Goal: Task Accomplishment & Management: Complete application form

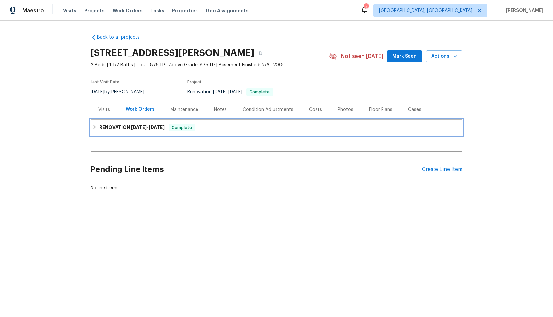
click at [276, 127] on div "RENOVATION 9/16/25 - 9/23/25 Complete" at bounding box center [277, 128] width 368 height 8
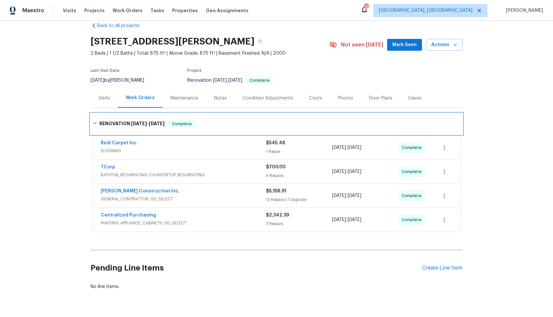
scroll to position [29, 0]
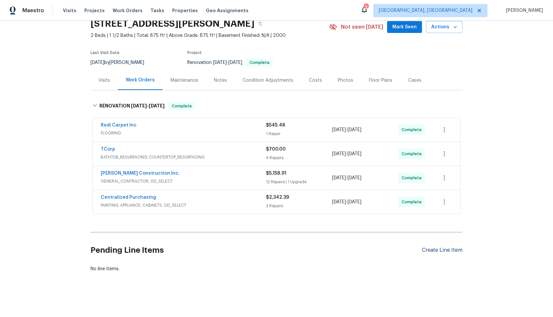
click at [436, 251] on div "Create Line Item" at bounding box center [442, 250] width 41 height 6
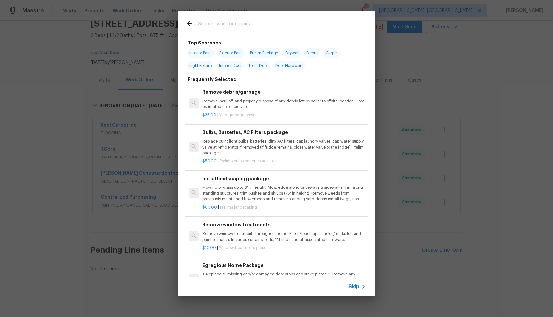
click at [358, 286] on span "Skip" at bounding box center [353, 286] width 11 height 7
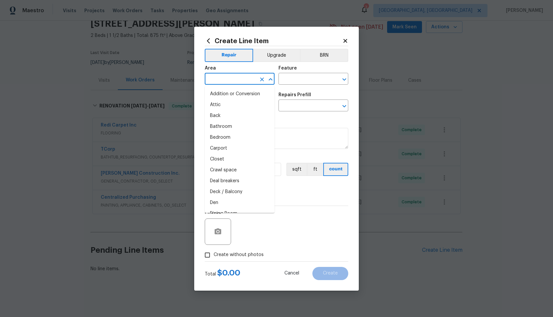
click at [238, 77] on input "text" at bounding box center [230, 79] width 51 height 10
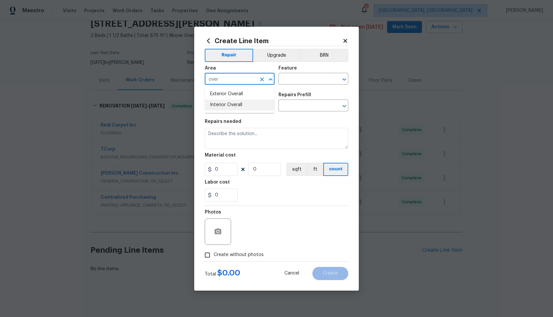
click at [234, 103] on li "Interior Overall" at bounding box center [240, 104] width 70 height 11
type input "Interior Overall"
click at [278, 81] on div "Area Interior Overall ​ Feature ​" at bounding box center [277, 75] width 144 height 27
click at [289, 80] on input "text" at bounding box center [304, 79] width 51 height 10
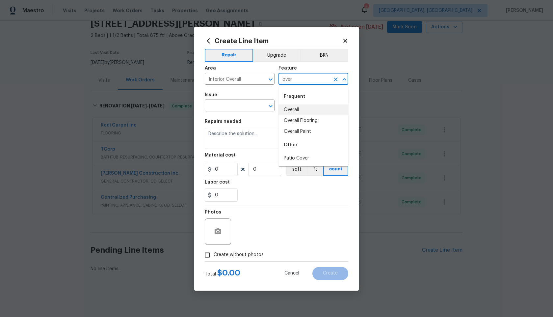
click at [296, 107] on li "Overall" at bounding box center [314, 109] width 70 height 11
type input "Overall"
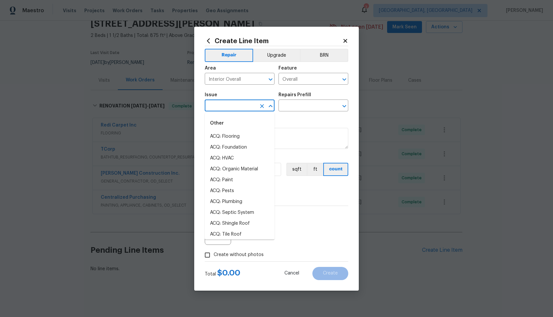
click at [239, 107] on input "text" at bounding box center [230, 106] width 51 height 10
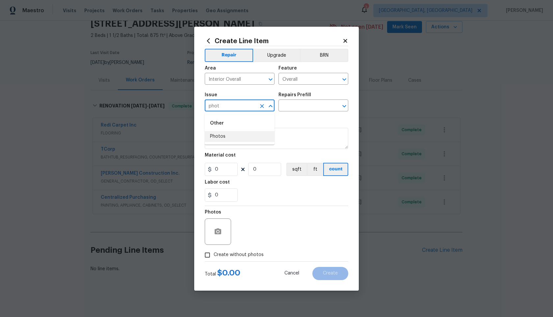
click at [235, 133] on li "Photos" at bounding box center [240, 136] width 70 height 11
type input "Photos"
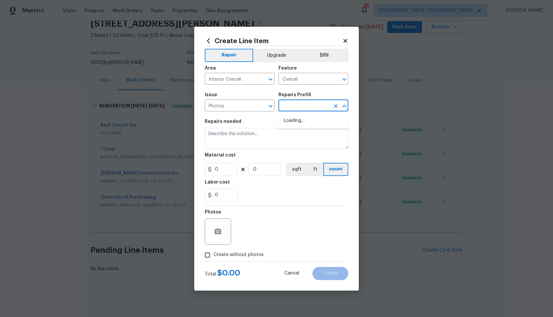
click at [297, 106] on input "text" at bounding box center [304, 106] width 51 height 10
click at [297, 121] on li "3D Tour Capture $120.00" at bounding box center [314, 120] width 70 height 11
type input "3D Tour Capture $120.00"
type textarea "Capture 3D tour of home"
type input "1"
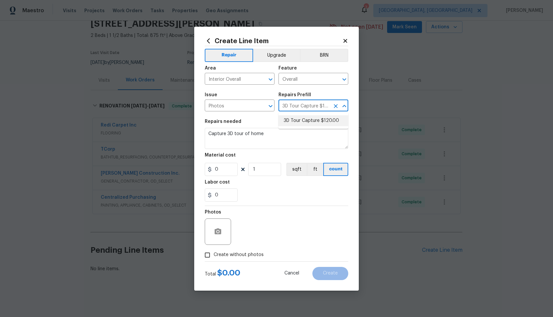
type input "120"
click at [206, 260] on input "Create without photos" at bounding box center [207, 255] width 13 height 13
checkbox input "true"
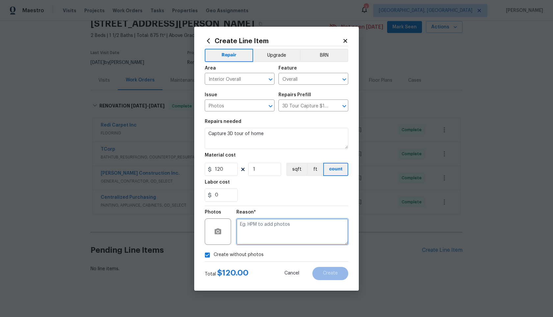
click at [311, 238] on textarea at bounding box center [292, 231] width 112 height 26
type textarea "."
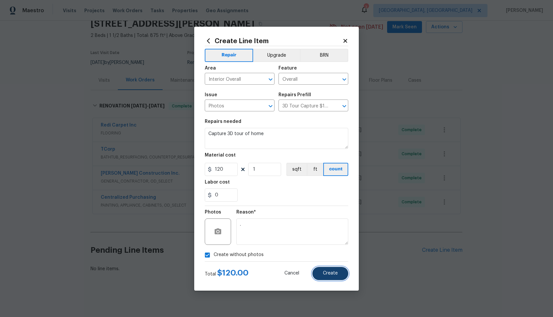
click at [333, 275] on span "Create" at bounding box center [330, 273] width 15 height 5
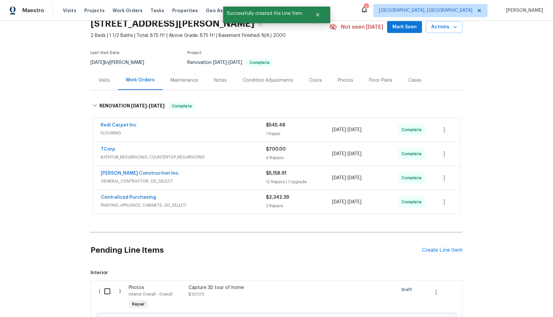
scroll to position [104, 0]
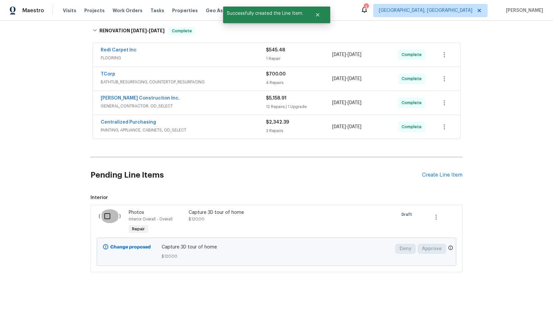
click at [109, 213] on input "checkbox" at bounding box center [109, 216] width 19 height 14
checkbox input "true"
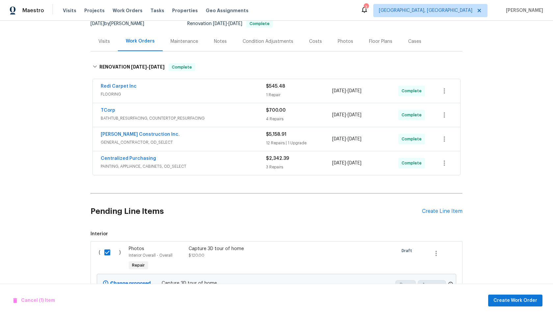
scroll to position [38, 0]
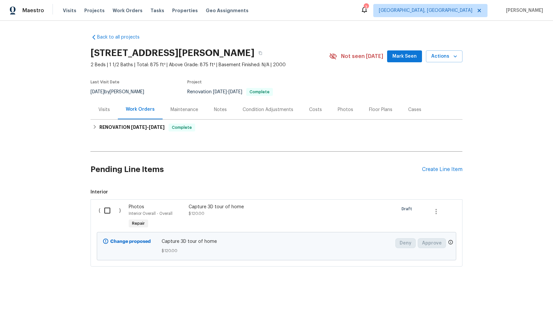
click at [111, 208] on input "checkbox" at bounding box center [109, 211] width 19 height 14
checkbox input "true"
click at [522, 298] on span "Create Work Order" at bounding box center [516, 300] width 44 height 8
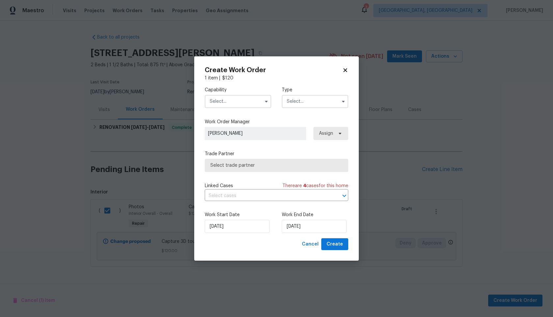
click at [252, 101] on input "text" at bounding box center [238, 101] width 67 height 13
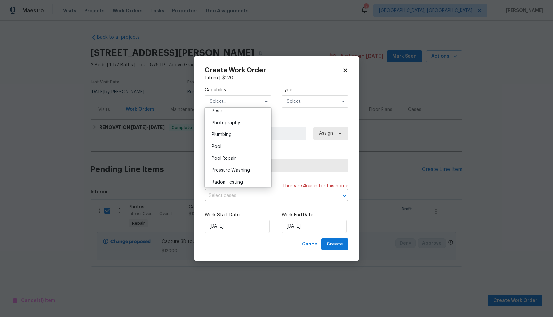
scroll to position [561, 0]
click at [228, 134] on span "Photography" at bounding box center [226, 131] width 28 height 5
type input "Photography"
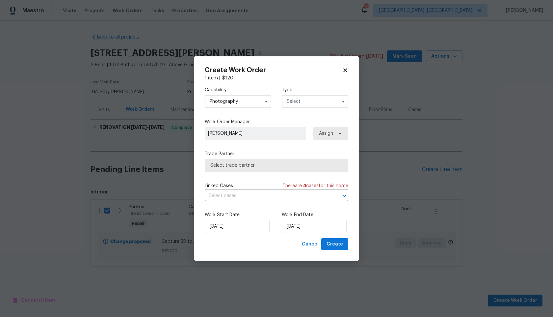
click at [292, 102] on input "text" at bounding box center [315, 101] width 67 height 13
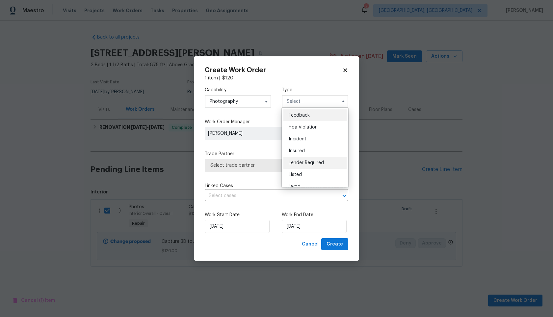
scroll to position [11, 0]
click at [275, 110] on div "Capability Photography Type Feedback Hoa Violation Incident Insured Lender Requ…" at bounding box center [277, 97] width 144 height 32
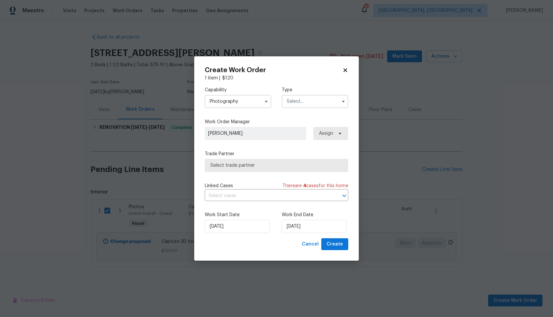
click at [302, 97] on input "text" at bounding box center [315, 101] width 67 height 13
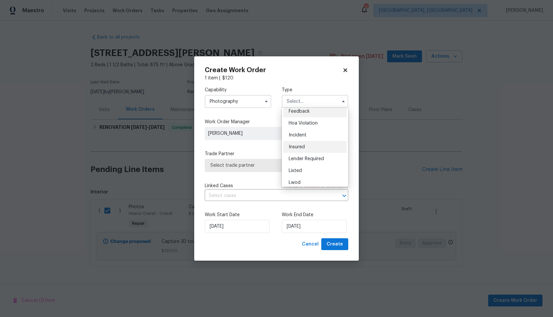
scroll to position [0, 0]
click at [298, 148] on div "Insured" at bounding box center [315, 151] width 63 height 12
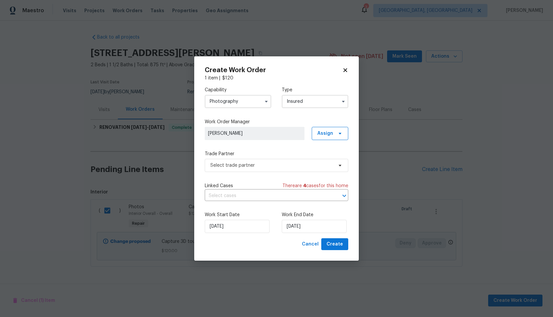
click at [317, 103] on input "Insured" at bounding box center [315, 101] width 67 height 13
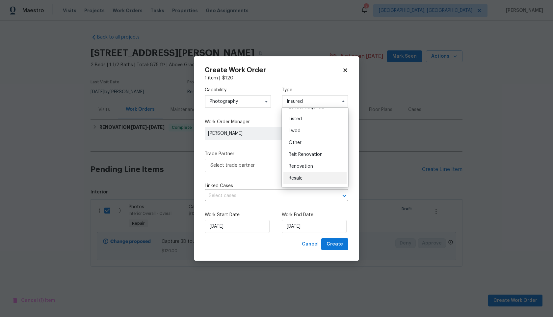
scroll to position [53, 0]
click at [303, 149] on div "Other" at bounding box center [315, 145] width 63 height 12
type input "Other"
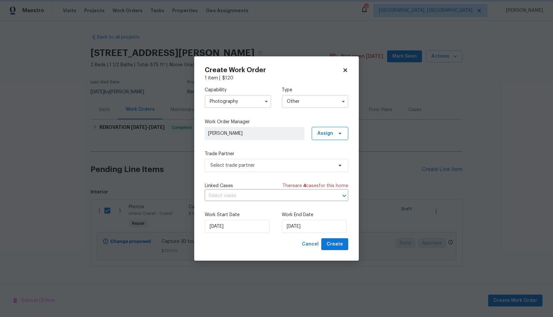
scroll to position [0, 0]
click at [259, 165] on span "Select trade partner" at bounding box center [271, 165] width 123 height 7
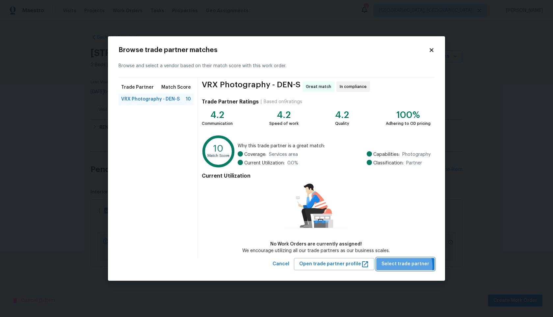
click at [405, 266] on span "Select trade partner" at bounding box center [406, 264] width 48 height 8
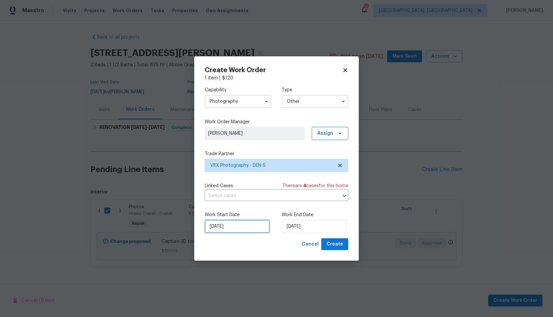
click at [238, 227] on input "25/09/2025" at bounding box center [237, 226] width 65 height 13
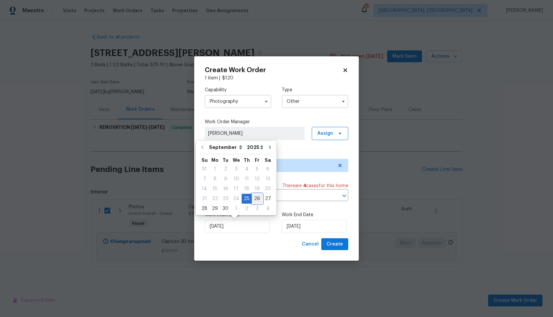
click at [257, 197] on div "26" at bounding box center [257, 198] width 11 height 9
type input "26/09/2025"
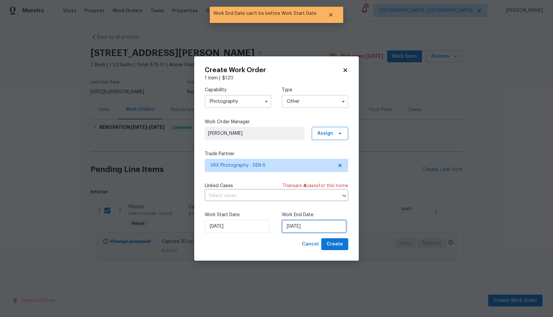
click at [322, 226] on input "26/09/2025" at bounding box center [314, 226] width 65 height 13
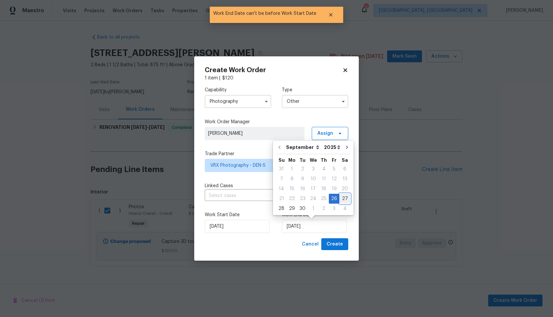
click at [343, 198] on div "27" at bounding box center [345, 198] width 11 height 9
type input "27/09/2025"
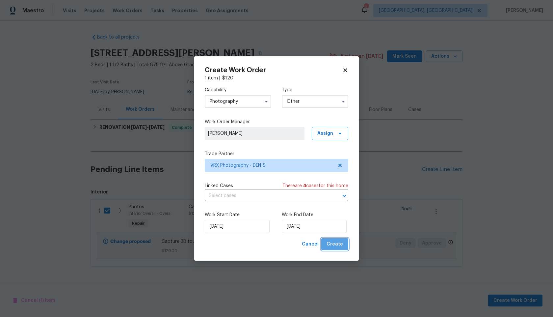
click at [340, 241] on span "Create" at bounding box center [335, 244] width 16 height 8
checkbox input "false"
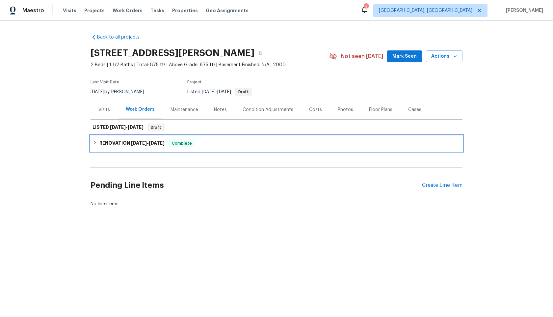
click at [212, 151] on div "RENOVATION 9/16/25 - 9/23/25 Complete" at bounding box center [277, 143] width 372 height 16
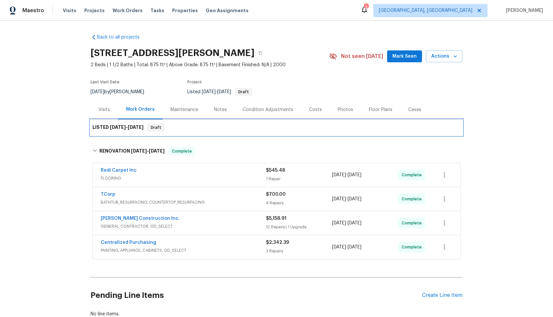
click at [204, 128] on div "LISTED 9/26/25 - 9/27/25 Draft" at bounding box center [277, 128] width 368 height 8
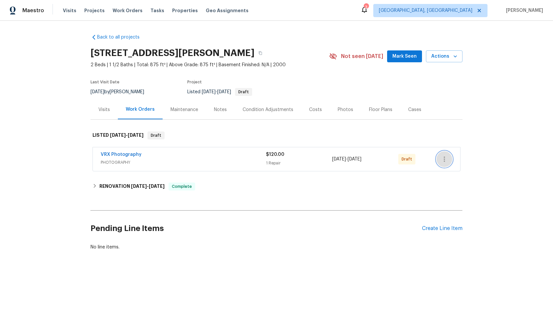
click at [446, 162] on icon "button" at bounding box center [445, 159] width 8 height 8
click at [446, 162] on li "Send to Vendor" at bounding box center [472, 159] width 71 height 11
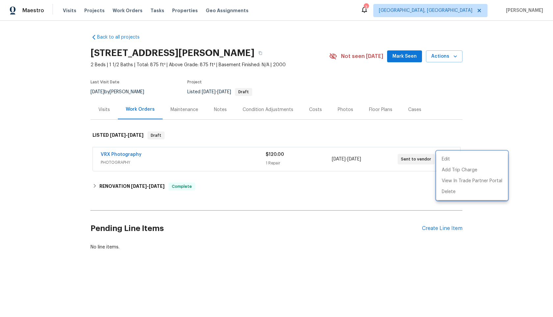
click at [226, 166] on div at bounding box center [276, 158] width 553 height 317
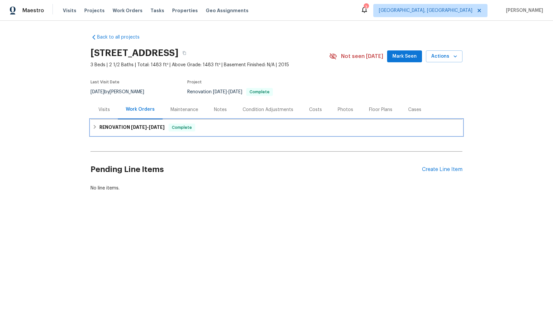
click at [215, 129] on div "RENOVATION [DATE] - [DATE] Complete" at bounding box center [277, 128] width 368 height 8
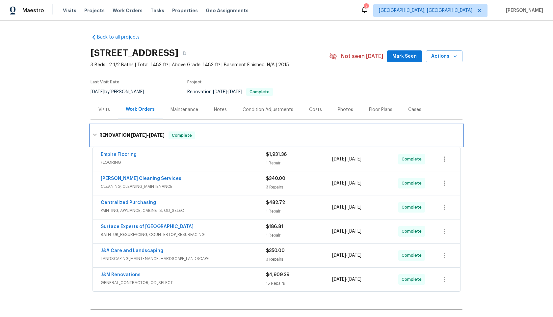
scroll to position [77, 0]
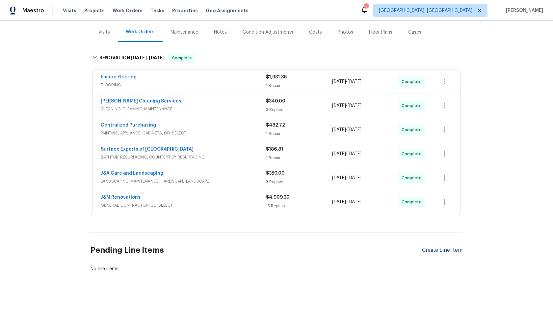
click at [443, 251] on div "Create Line Item" at bounding box center [442, 250] width 41 height 6
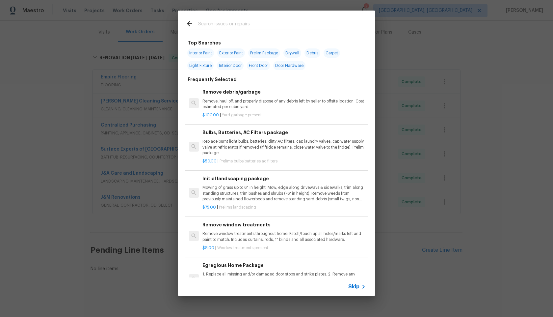
click at [358, 287] on span "Skip" at bounding box center [353, 286] width 11 height 7
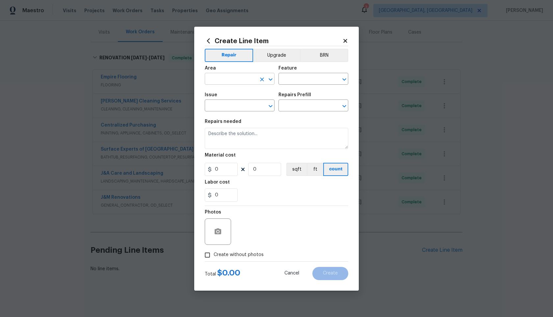
click at [219, 79] on input "text" at bounding box center [230, 79] width 51 height 10
click at [223, 106] on li "Interior Overall" at bounding box center [240, 104] width 70 height 11
type input "Interior Overall"
click at [302, 89] on div "Issue ​ Repairs Prefill ​" at bounding box center [277, 102] width 144 height 27
click at [302, 82] on input "text" at bounding box center [304, 79] width 51 height 10
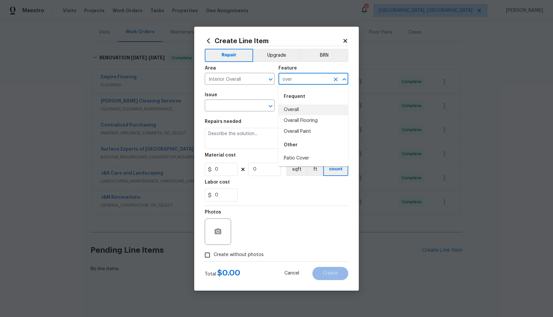
click at [291, 109] on li "Overall" at bounding box center [314, 109] width 70 height 11
type input "Overall"
click at [243, 105] on input "text" at bounding box center [230, 106] width 51 height 10
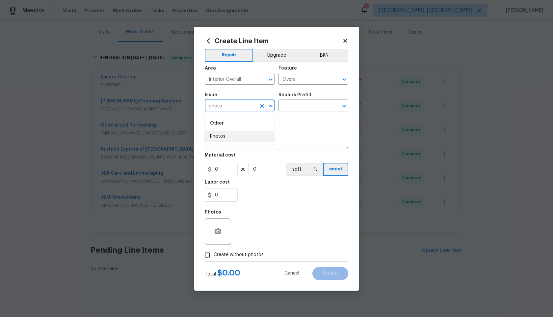
click at [230, 135] on li "Photos" at bounding box center [240, 136] width 70 height 11
type input "Photos"
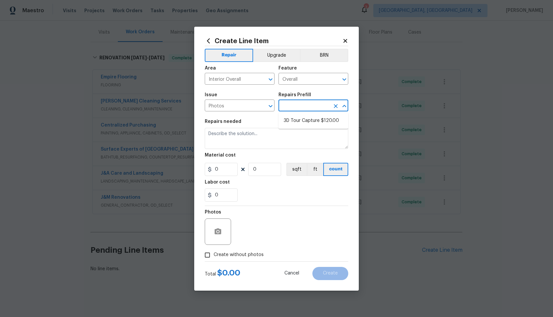
click at [297, 104] on input "text" at bounding box center [304, 106] width 51 height 10
click at [296, 119] on li "3D Tour Capture $120.00" at bounding box center [314, 120] width 70 height 11
type input "3D Tour Capture $120.00"
type textarea "Capture 3D tour of home"
type input "1"
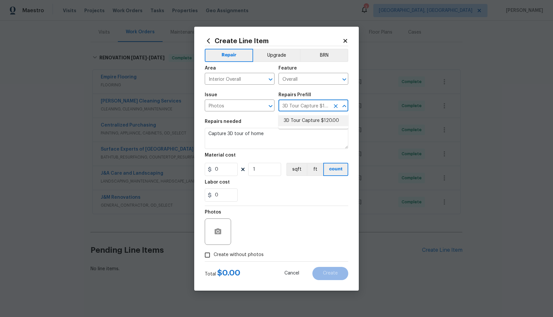
type input "120"
click at [208, 259] on input "Create without photos" at bounding box center [207, 255] width 13 height 13
checkbox input "true"
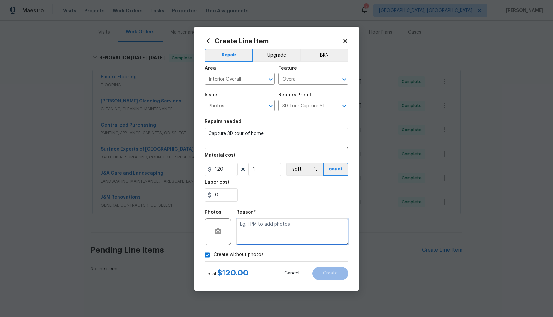
click at [252, 235] on textarea at bounding box center [292, 231] width 112 height 26
type textarea "."
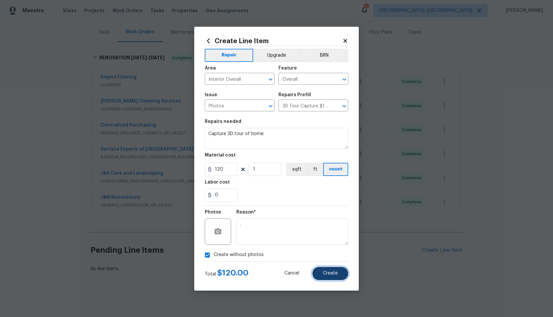
click at [335, 278] on button "Create" at bounding box center [331, 273] width 36 height 13
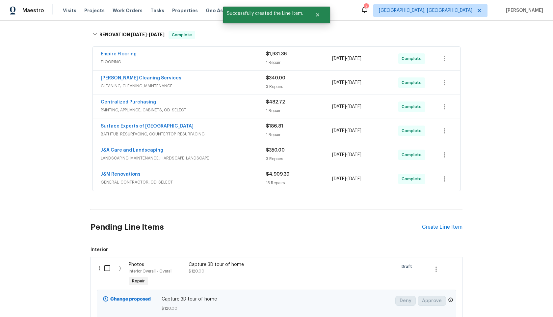
scroll to position [139, 0]
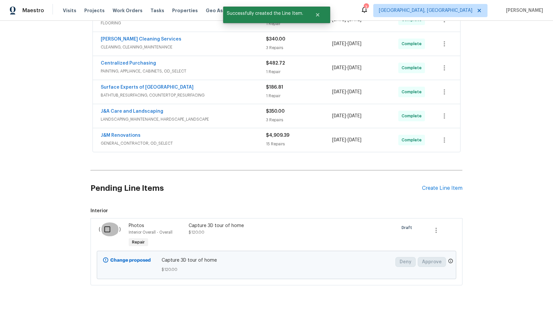
click at [108, 232] on input "checkbox" at bounding box center [109, 229] width 19 height 14
checkbox input "true"
click at [508, 301] on span "Create Work Order" at bounding box center [516, 300] width 44 height 8
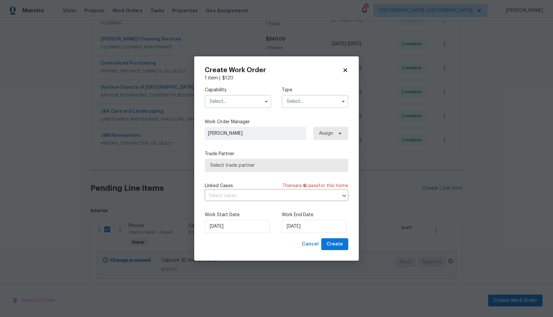
click at [236, 102] on input "text" at bounding box center [238, 101] width 67 height 13
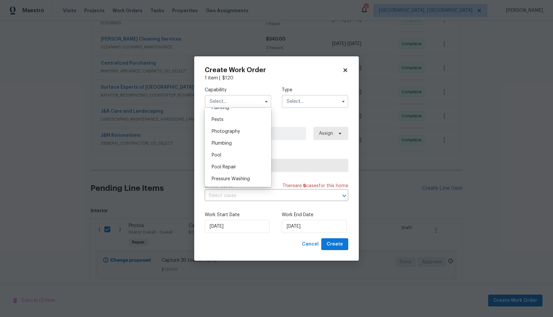
scroll to position [556, 0]
click at [232, 137] on span "Photography" at bounding box center [226, 136] width 28 height 5
type input "Photography"
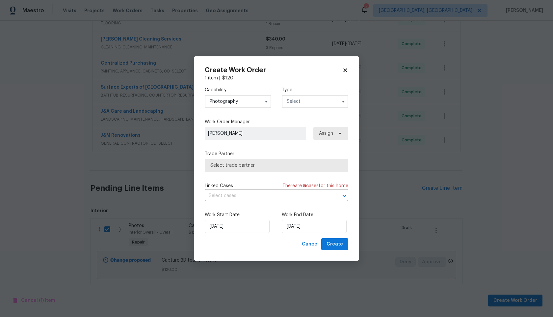
click at [295, 104] on input "text" at bounding box center [315, 101] width 67 height 13
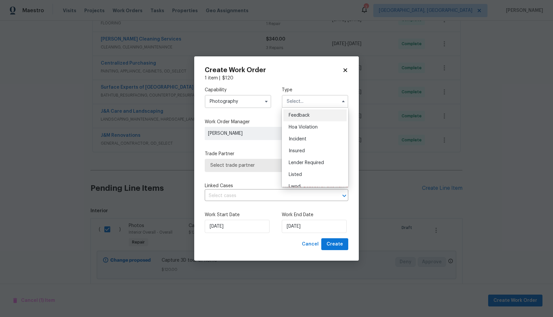
scroll to position [78, 0]
click at [295, 119] on span "Other" at bounding box center [295, 120] width 13 height 5
type input "Other"
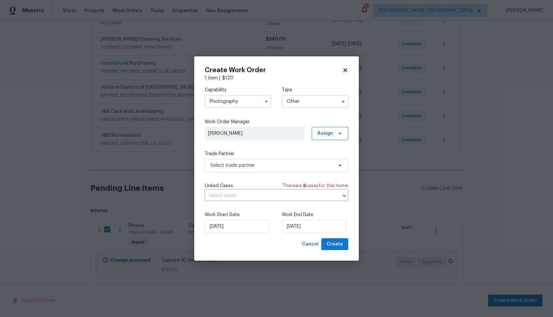
click at [270, 124] on label "Work Order Manager" at bounding box center [277, 122] width 144 height 7
click at [254, 163] on span "Select trade partner" at bounding box center [271, 165] width 123 height 7
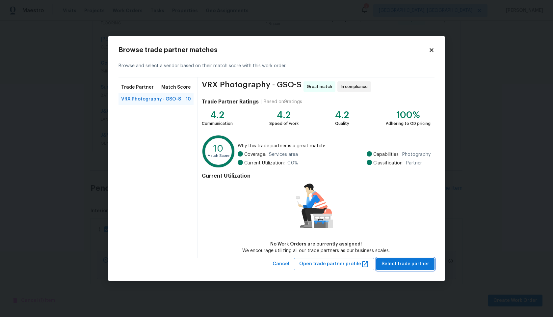
click at [397, 263] on span "Select trade partner" at bounding box center [406, 264] width 48 height 8
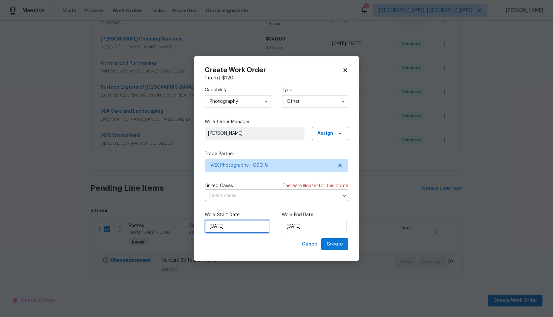
click at [239, 225] on input "[DATE]" at bounding box center [237, 226] width 65 height 13
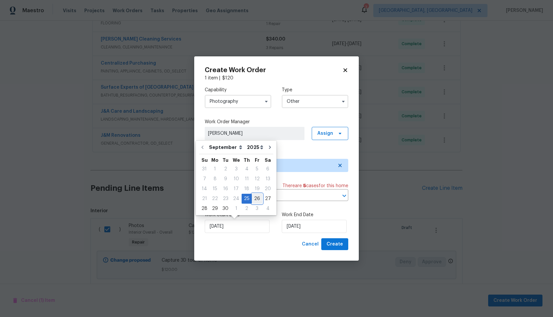
click at [257, 199] on div "26" at bounding box center [257, 198] width 11 height 9
type input "[DATE]"
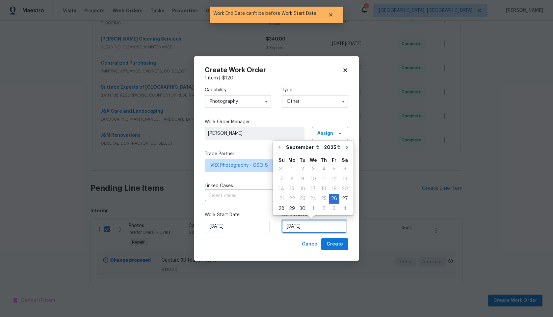
click at [318, 223] on input "[DATE]" at bounding box center [314, 226] width 65 height 13
click at [345, 199] on div "27" at bounding box center [345, 198] width 11 height 9
type input "[DATE]"
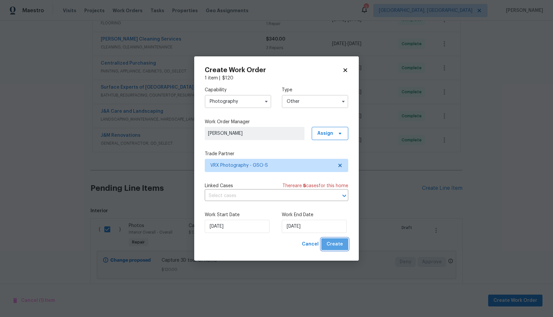
click at [334, 241] on span "Create" at bounding box center [335, 244] width 16 height 8
checkbox input "false"
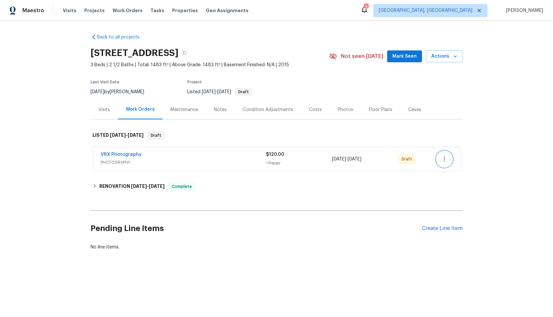
click at [446, 158] on icon "button" at bounding box center [445, 159] width 8 height 8
click at [446, 158] on li "Send to Vendor" at bounding box center [472, 159] width 71 height 11
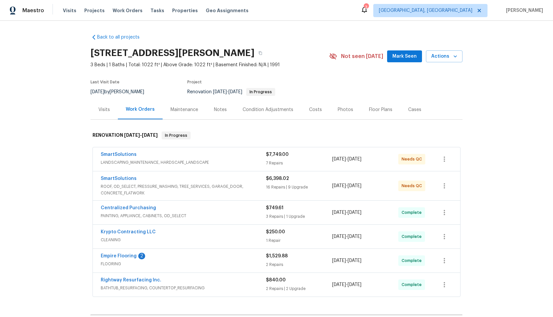
scroll to position [83, 0]
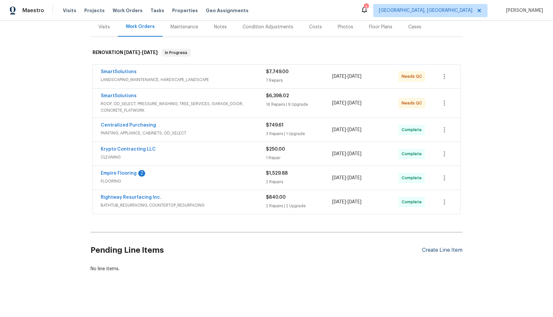
click at [446, 250] on div "Create Line Item" at bounding box center [442, 250] width 41 height 6
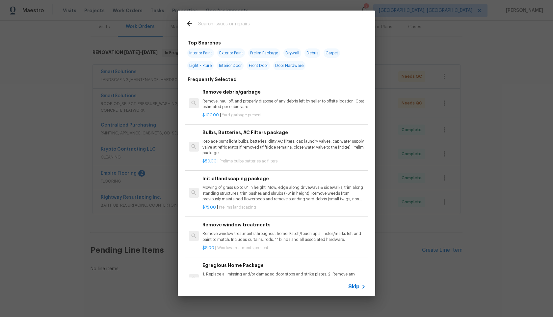
click at [356, 284] on span "Skip" at bounding box center [353, 286] width 11 height 7
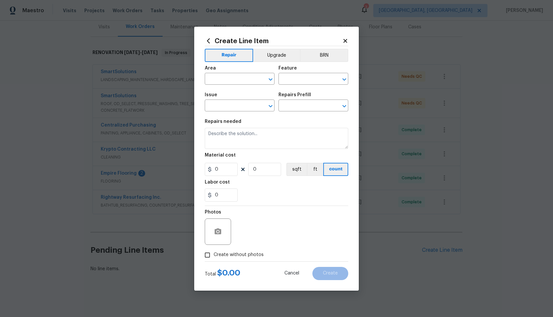
click at [243, 72] on div "Area" at bounding box center [240, 70] width 70 height 9
click at [243, 73] on div "Area" at bounding box center [240, 70] width 70 height 9
click at [243, 74] on input "text" at bounding box center [230, 79] width 51 height 10
click at [240, 105] on li "Interior Overall" at bounding box center [240, 104] width 70 height 11
type input "Interior Overall"
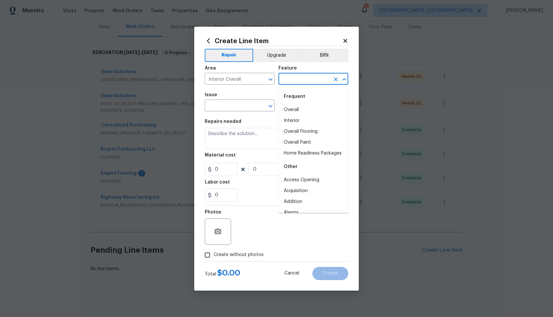
click at [311, 80] on input "text" at bounding box center [304, 79] width 51 height 10
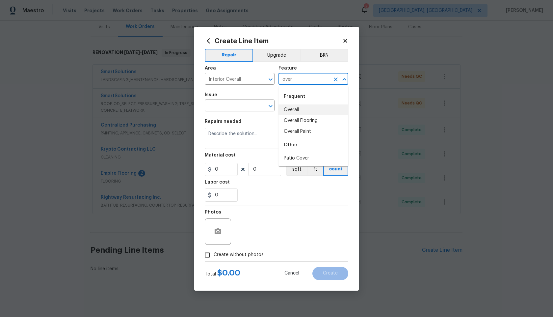
click at [311, 108] on li "Overall" at bounding box center [314, 109] width 70 height 11
type input "Overall"
click at [229, 107] on input "text" at bounding box center [230, 106] width 51 height 10
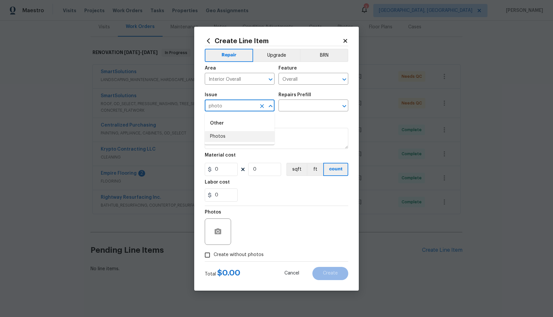
click at [222, 135] on li "Photos" at bounding box center [240, 136] width 70 height 11
type input "Photos"
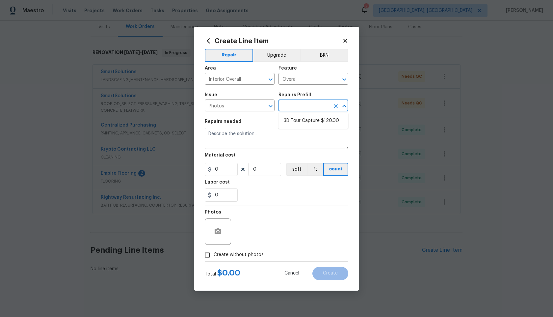
click at [304, 107] on input "text" at bounding box center [304, 106] width 51 height 10
click at [300, 119] on li "3D Tour Capture $120.00" at bounding box center [314, 120] width 70 height 11
type input "3D Tour Capture $120.00"
type textarea "Capture 3D tour of home"
type input "1"
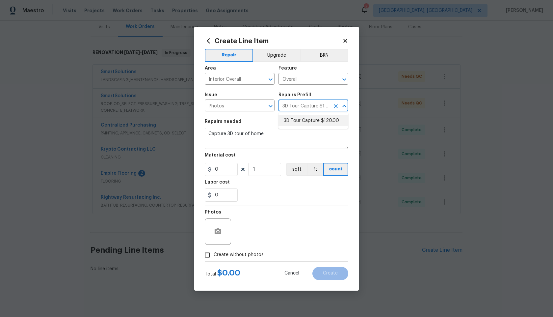
type input "120"
click at [209, 253] on input "Create without photos" at bounding box center [207, 255] width 13 height 13
checkbox input "true"
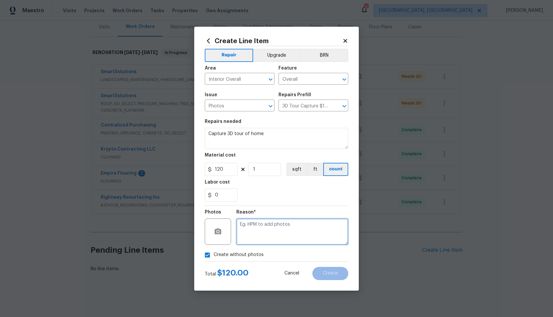
click at [287, 224] on textarea at bounding box center [292, 231] width 112 height 26
type textarea "."
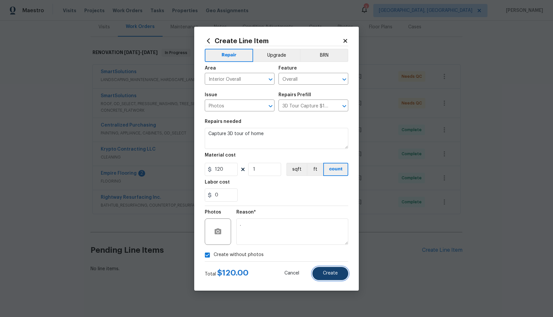
click at [331, 278] on button "Create" at bounding box center [331, 273] width 36 height 13
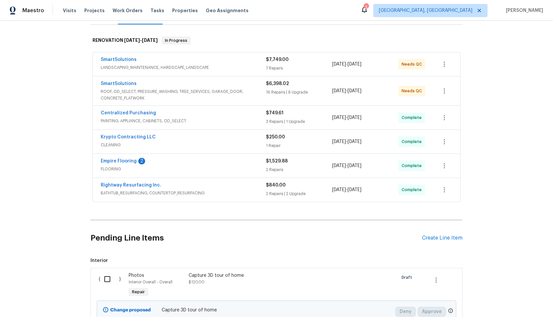
scroll to position [158, 0]
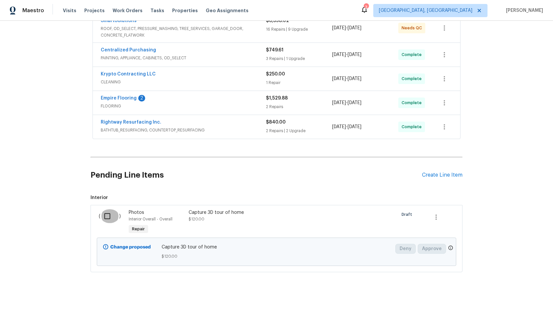
click at [102, 213] on input "checkbox" at bounding box center [109, 216] width 19 height 14
checkbox input "true"
click at [522, 303] on span "Create Work Order" at bounding box center [516, 300] width 44 height 8
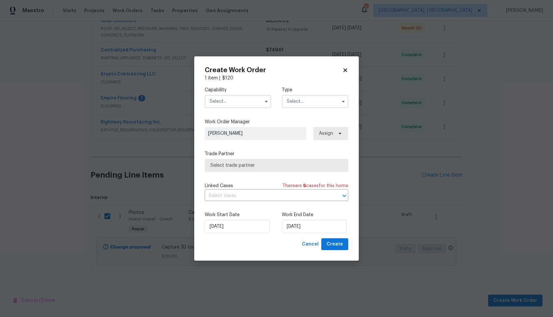
click at [250, 101] on input "text" at bounding box center [238, 101] width 67 height 13
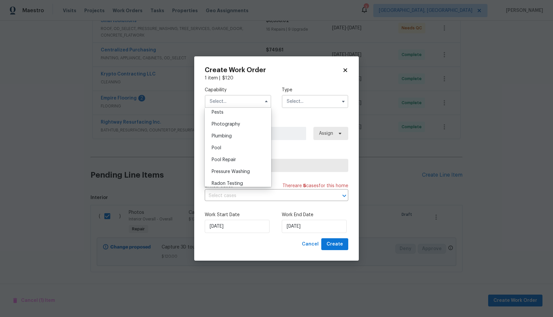
scroll to position [568, 0]
click at [229, 128] on div "Photography" at bounding box center [238, 125] width 63 height 12
type input "Photography"
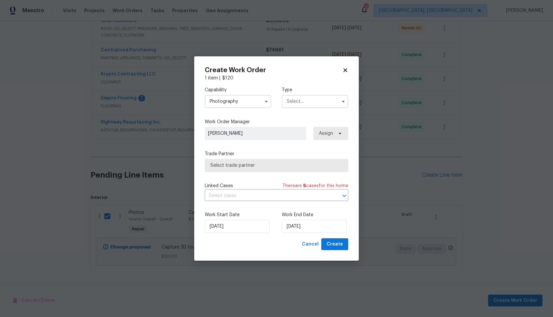
click at [326, 96] on input "text" at bounding box center [315, 101] width 67 height 13
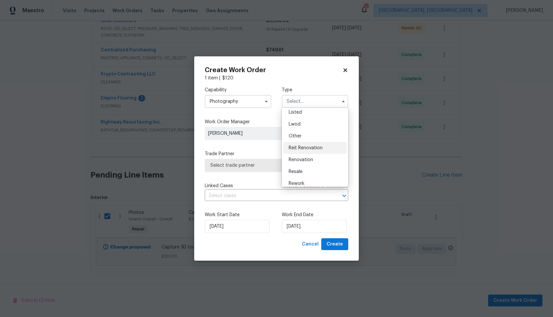
scroll to position [60, 0]
click at [297, 138] on span "Other" at bounding box center [295, 138] width 13 height 5
type input "Other"
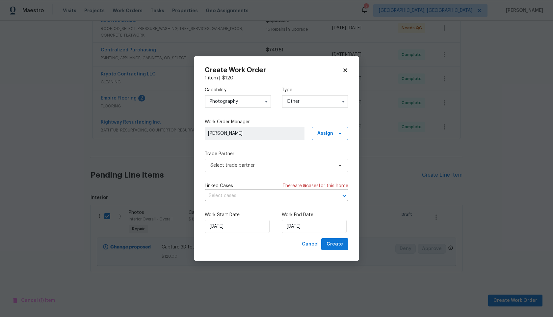
scroll to position [0, 0]
click at [254, 163] on span "Select trade partner" at bounding box center [271, 165] width 123 height 7
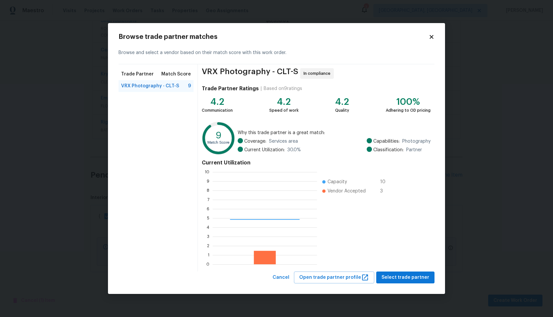
scroll to position [92, 104]
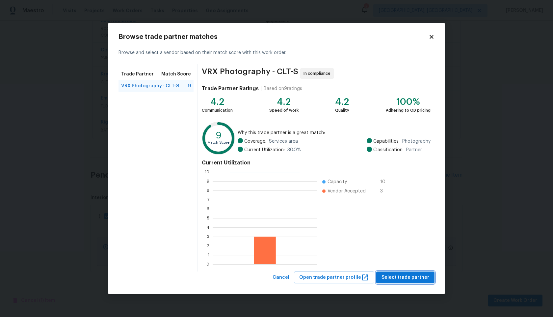
click at [407, 275] on span "Select trade partner" at bounding box center [406, 277] width 48 height 8
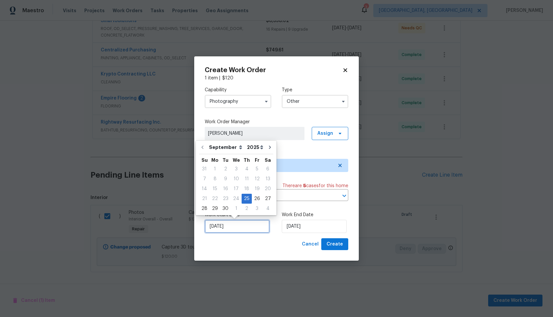
click at [243, 226] on input "[DATE]" at bounding box center [237, 226] width 65 height 13
click at [254, 201] on div "26" at bounding box center [257, 198] width 11 height 9
type input "[DATE]"
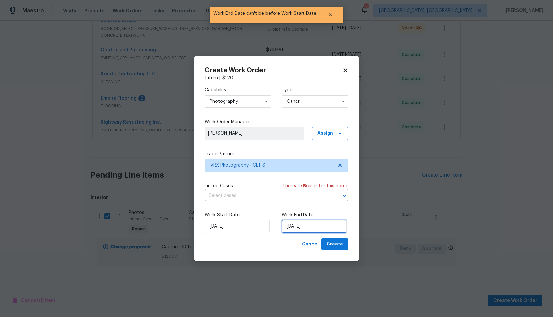
click at [320, 228] on input "[DATE]" at bounding box center [314, 226] width 65 height 13
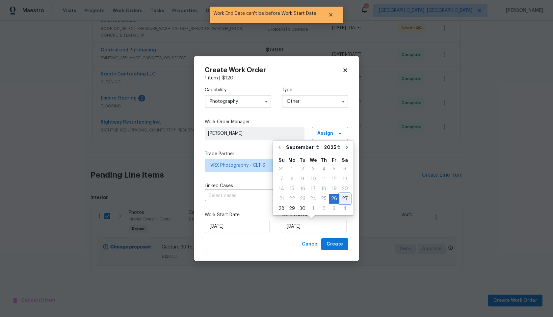
click at [342, 200] on div "27" at bounding box center [345, 198] width 11 height 9
type input "[DATE]"
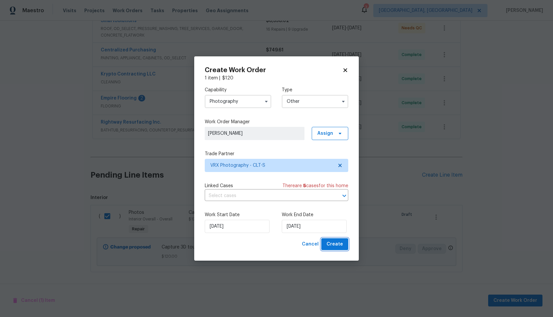
click at [342, 241] on span "Create" at bounding box center [335, 244] width 16 height 8
checkbox input "false"
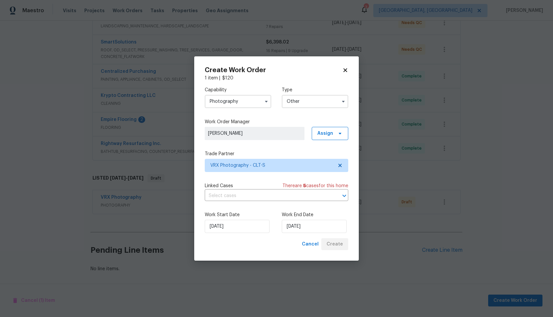
scroll to position [136, 0]
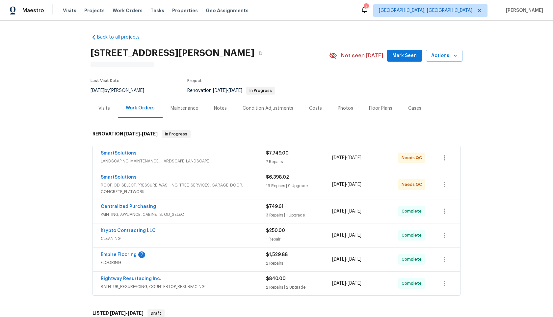
scroll to position [136, 0]
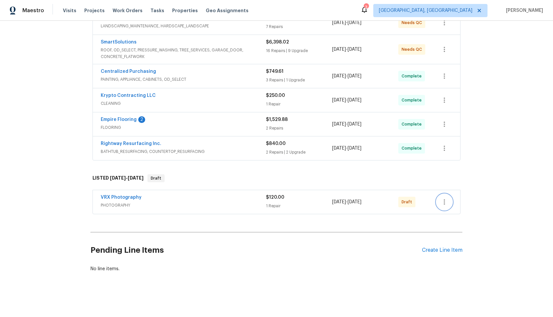
click at [446, 202] on icon "button" at bounding box center [445, 202] width 8 height 8
click at [446, 202] on li "Send to Vendor" at bounding box center [472, 202] width 71 height 11
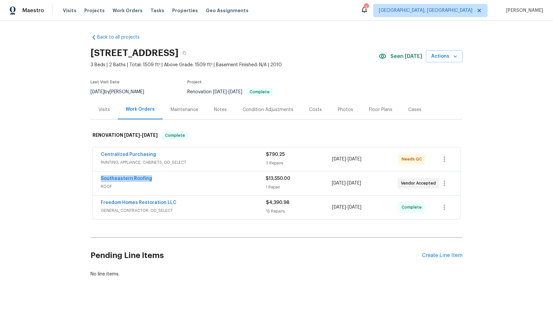
drag, startPoint x: 151, startPoint y: 178, endPoint x: 73, endPoint y: 178, distance: 78.1
click at [73, 178] on div "Back to all projects 12314 Field Point Way, Spring Hill, FL 34610 3 Beds | 2 Ba…" at bounding box center [276, 169] width 553 height 296
copy link "Southeastern Roofing"
click at [186, 52] on icon "button" at bounding box center [184, 53] width 4 height 4
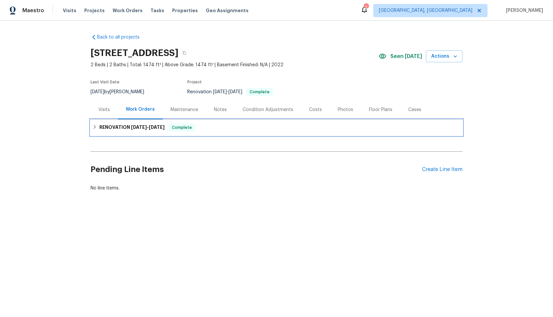
click at [236, 129] on div "RENOVATION [DATE] - [DATE] Complete" at bounding box center [277, 128] width 368 height 8
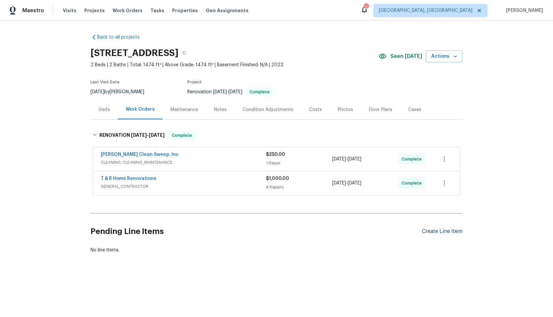
click at [436, 231] on div "Create Line Item" at bounding box center [442, 231] width 41 height 6
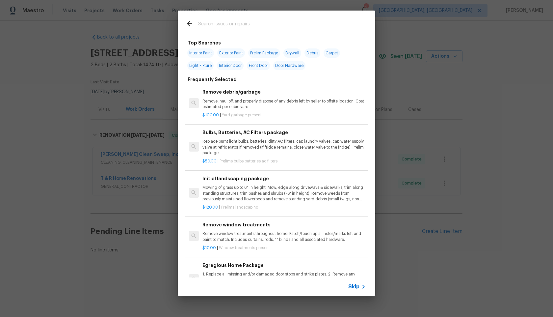
click at [355, 286] on span "Skip" at bounding box center [353, 286] width 11 height 7
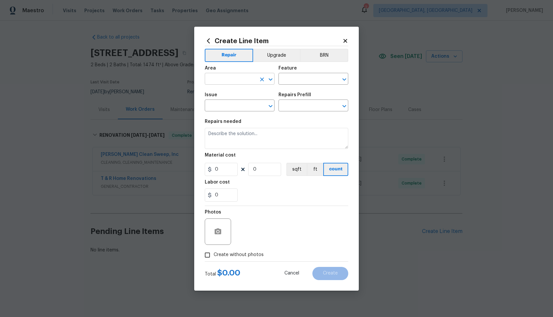
click at [221, 77] on input "text" at bounding box center [230, 79] width 51 height 10
click at [217, 104] on li "Interior Overall" at bounding box center [240, 104] width 70 height 11
type input "Interior Overall"
click at [295, 85] on div "Area Interior Overall ​ Feature ​" at bounding box center [277, 75] width 144 height 27
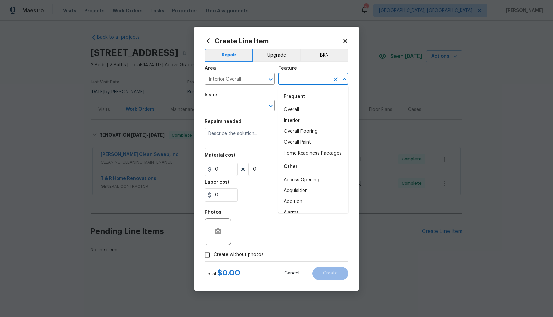
click at [295, 81] on input "text" at bounding box center [304, 79] width 51 height 10
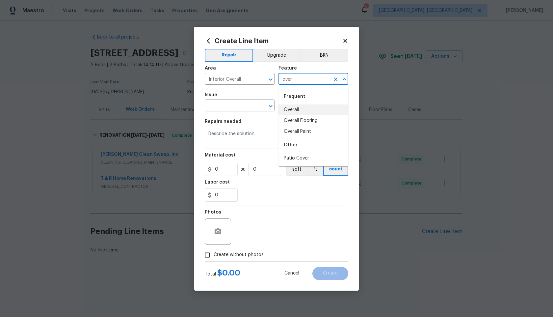
click at [296, 111] on li "Overall" at bounding box center [314, 109] width 70 height 11
type input "Overall"
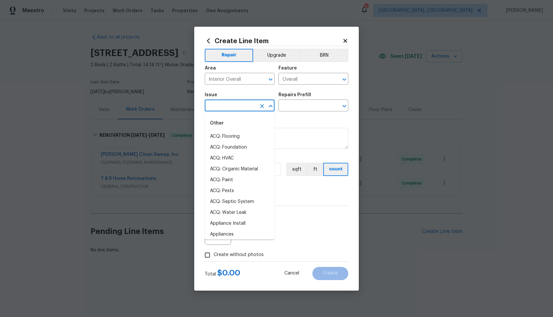
click at [242, 111] on input "text" at bounding box center [230, 106] width 51 height 10
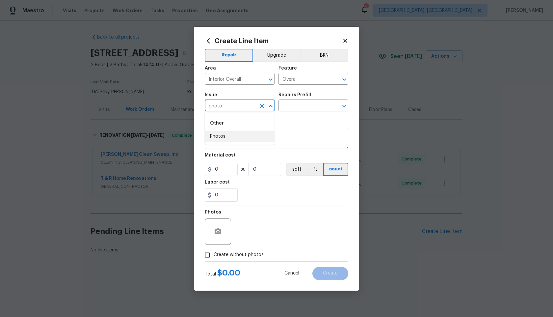
click at [228, 137] on li "Photos" at bounding box center [240, 136] width 70 height 11
type input "Photos"
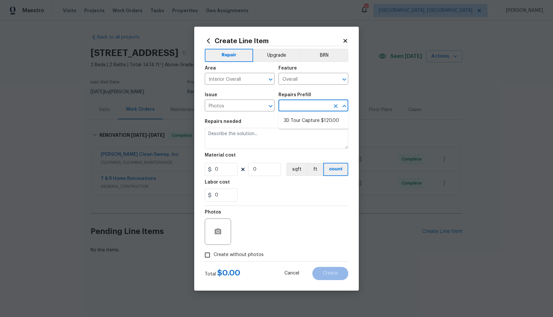
click at [308, 104] on input "text" at bounding box center [304, 106] width 51 height 10
click at [303, 118] on li "3D Tour Capture $120.00" at bounding box center [314, 120] width 70 height 11
type input "3D Tour Capture $120.00"
type textarea "Capture 3D tour of home"
type input "1"
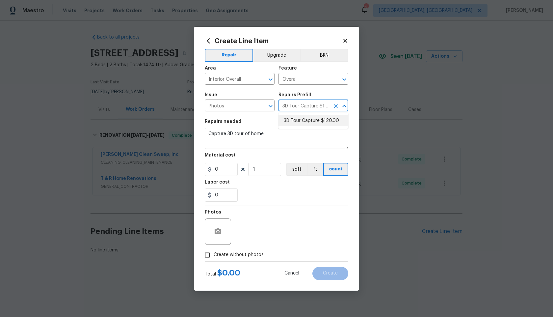
type input "120"
click at [208, 251] on input "Create without photos" at bounding box center [207, 255] width 13 height 13
checkbox input "true"
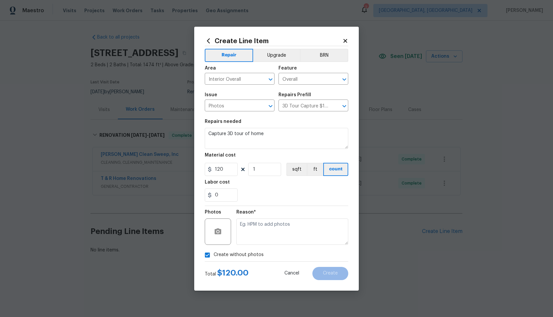
click at [265, 231] on textarea at bounding box center [292, 231] width 112 height 26
type textarea "."
click at [339, 268] on button "Create" at bounding box center [331, 273] width 36 height 13
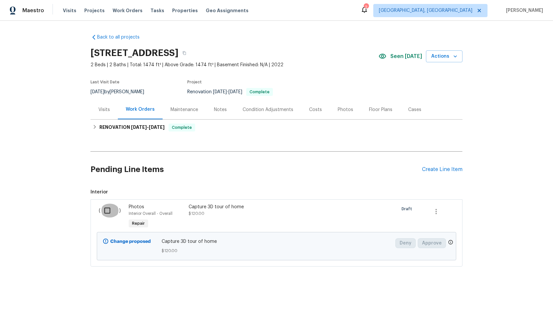
click at [111, 209] on input "checkbox" at bounding box center [109, 211] width 19 height 14
checkbox input "true"
click at [516, 301] on span "Create Work Order" at bounding box center [516, 300] width 44 height 8
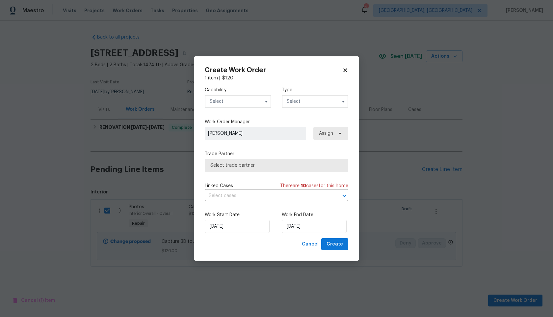
click at [243, 108] on div "Capability Type" at bounding box center [277, 97] width 144 height 32
click at [243, 105] on input "text" at bounding box center [238, 101] width 67 height 13
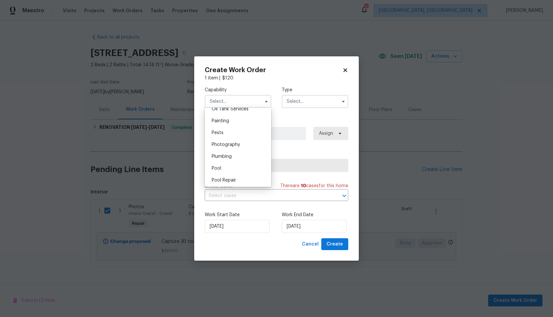
scroll to position [549, 0]
click at [230, 142] on span "Photography" at bounding box center [226, 143] width 28 height 5
type input "Photography"
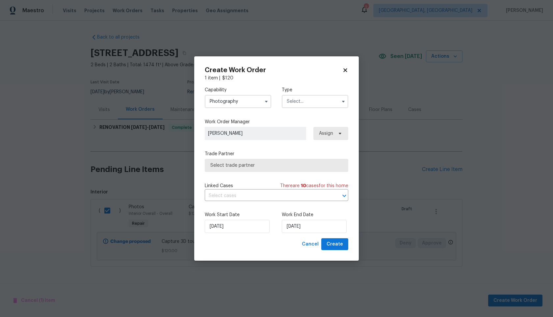
click at [317, 100] on input "text" at bounding box center [315, 101] width 67 height 13
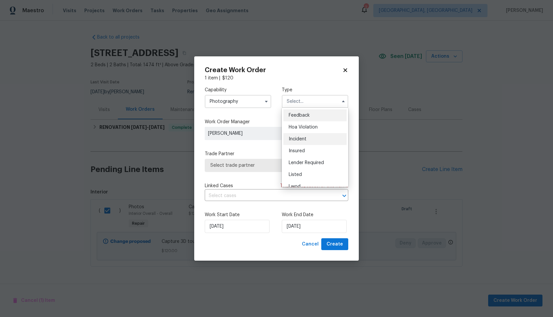
scroll to position [78, 0]
click at [299, 123] on div "Other" at bounding box center [315, 120] width 63 height 12
type input "Other"
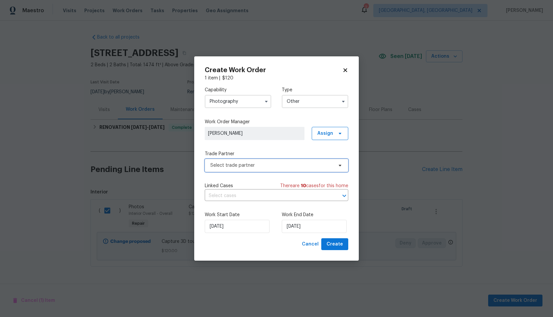
click at [272, 162] on span "Select trade partner" at bounding box center [271, 165] width 123 height 7
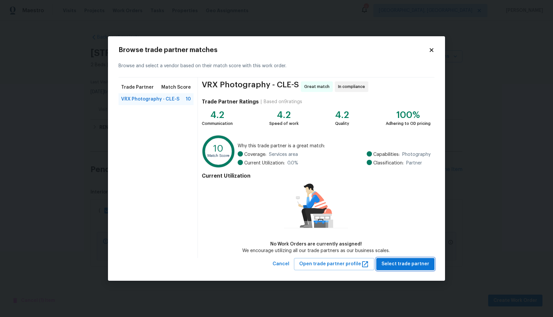
click at [394, 263] on span "Select trade partner" at bounding box center [406, 264] width 48 height 8
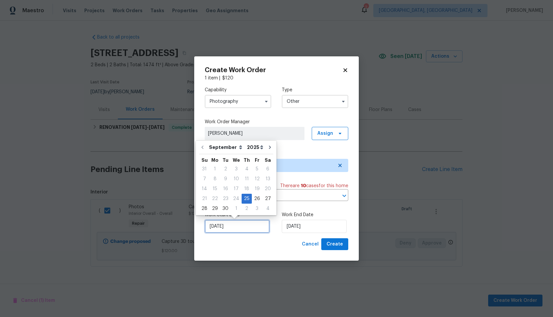
click at [254, 227] on input "25/09/2025" at bounding box center [237, 226] width 65 height 13
click at [255, 198] on div "26" at bounding box center [257, 198] width 11 height 9
type input "26/09/2025"
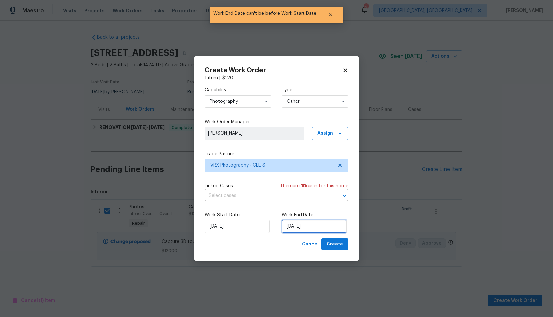
click at [319, 225] on input "26/09/2025" at bounding box center [314, 226] width 65 height 13
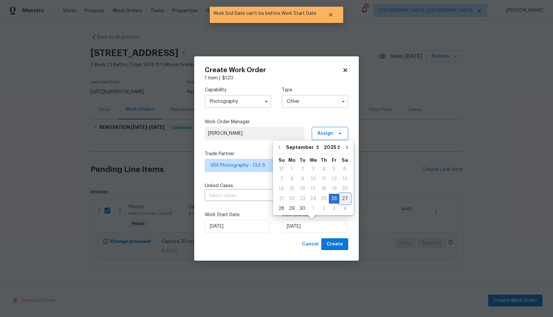
click at [343, 197] on div "27" at bounding box center [345, 198] width 11 height 9
type input "27/09/2025"
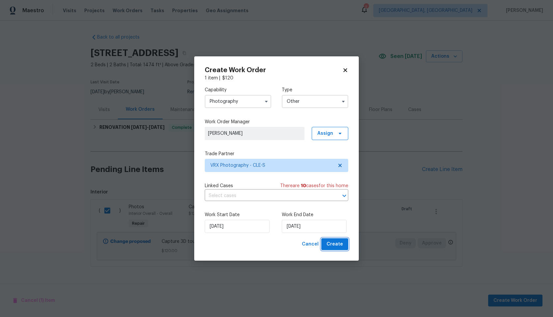
click at [340, 245] on span "Create" at bounding box center [335, 244] width 16 height 8
checkbox input "false"
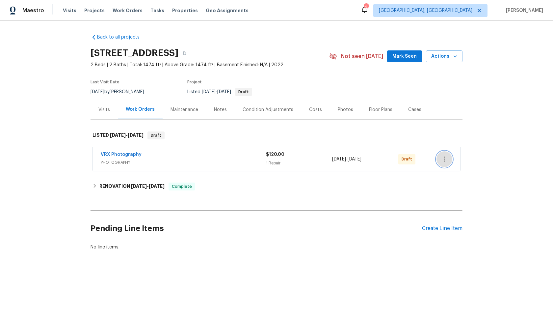
click at [447, 157] on icon "button" at bounding box center [445, 159] width 8 height 8
click at [447, 157] on li "Send to Vendor" at bounding box center [472, 159] width 71 height 11
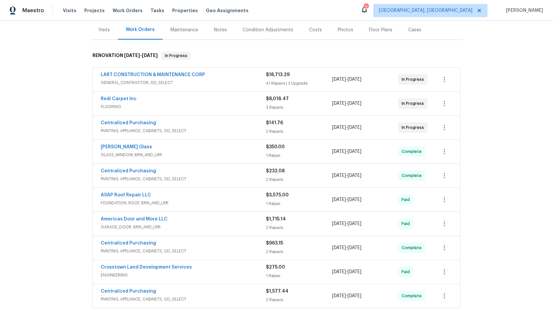
scroll to position [57, 0]
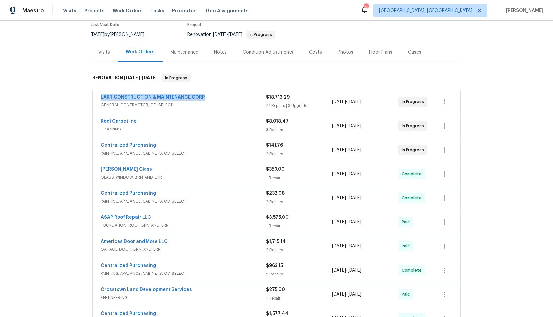
drag, startPoint x: 206, startPoint y: 97, endPoint x: 74, endPoint y: 96, distance: 132.1
click at [74, 96] on div "Back to all projects [STREET_ADDRESS] 4 Beds | 2 1/2 Baths | Total: 2958 ft² | …" at bounding box center [276, 169] width 553 height 296
copy link "LART CONSTRUCTION & MAINTENANCE CORP"
drag, startPoint x: 136, startPoint y: 121, endPoint x: 97, endPoint y: 121, distance: 39.2
click at [97, 121] on div "Redi Carpet Inc FLOORING $8,018.47 3 Repairs [DATE] - [DATE] In Progress" at bounding box center [277, 126] width 368 height 24
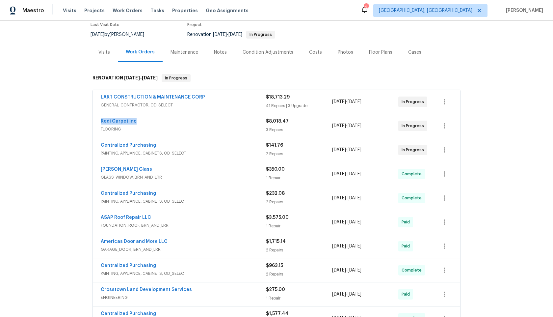
copy link "Redi Carpet Inc"
drag, startPoint x: 152, startPoint y: 145, endPoint x: 97, endPoint y: 145, distance: 55.3
click at [97, 145] on div "Centralized Purchasing PAINTING, APPLIANCE, CABINETS, OD_SELECT $141.76 2 Repai…" at bounding box center [277, 150] width 368 height 24
copy link "Centralized Purchasing"
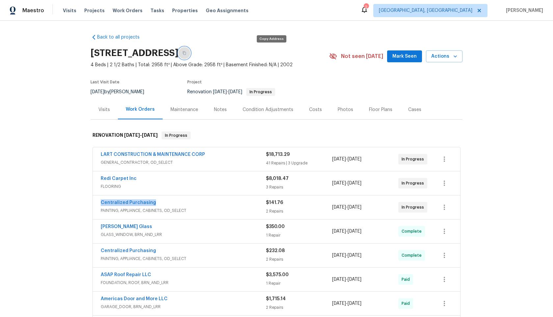
click at [190, 51] on button "button" at bounding box center [185, 53] width 12 height 12
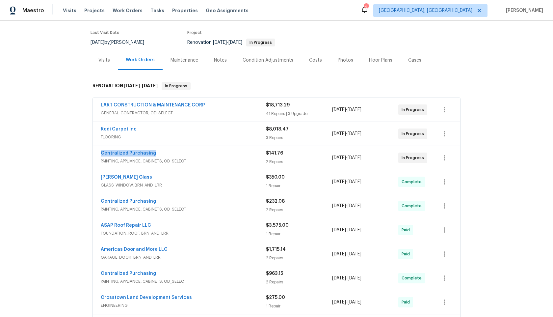
scroll to position [53, 0]
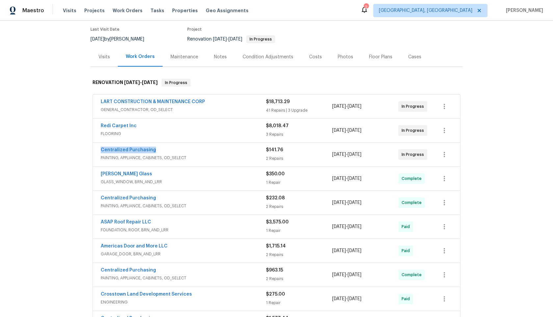
copy link "Centralized Purchasing"
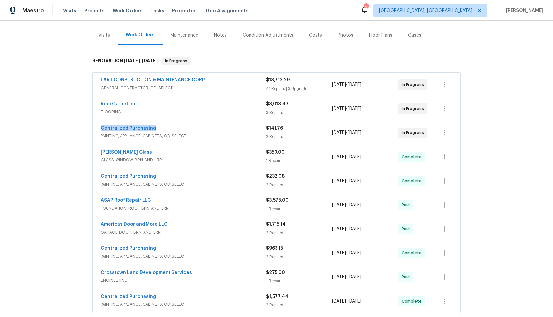
scroll to position [0, 0]
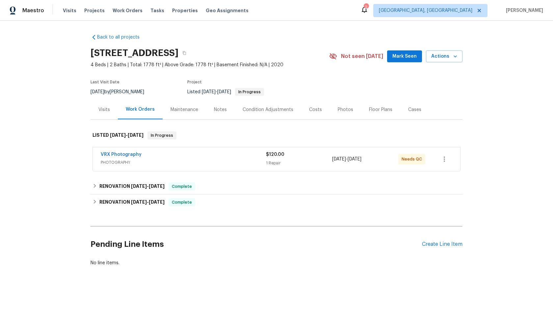
click at [237, 148] on div "VRX Photography PHOTOGRAPHY $120.00 1 Repair [DATE] - [DATE] Needs QC" at bounding box center [277, 159] width 368 height 24
click at [236, 168] on div "VRX Photography PHOTOGRAPHY $120.00 1 Repair [DATE] - [DATE] Needs QC" at bounding box center [277, 159] width 368 height 24
click at [235, 159] on span "PHOTOGRAPHY" at bounding box center [183, 162] width 165 height 7
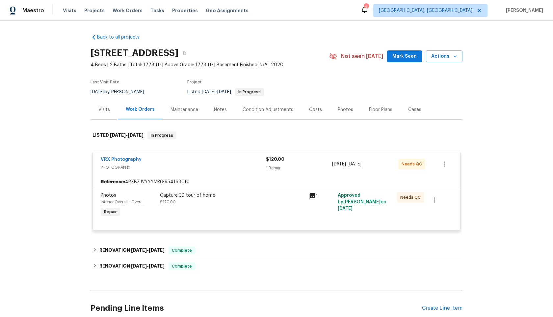
click at [253, 190] on div "Capture 3D tour of home $120.00" at bounding box center [232, 205] width 148 height 30
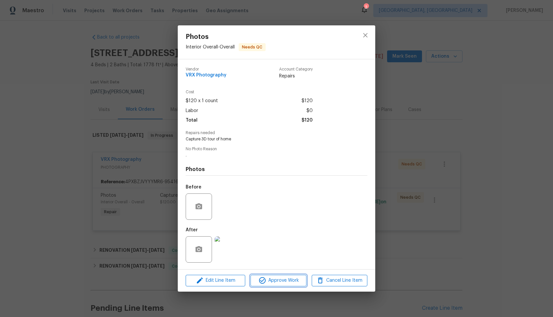
click at [280, 277] on span "Approve Work" at bounding box center [279, 280] width 52 height 8
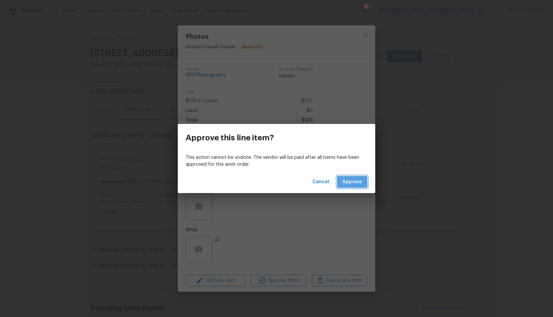
click at [358, 181] on span "Approve" at bounding box center [353, 182] width 20 height 8
